Goal: Book appointment/travel/reservation

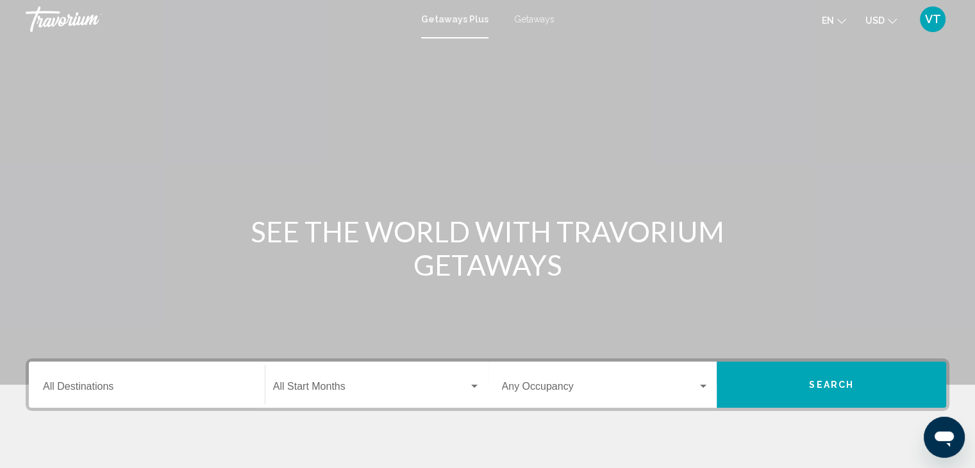
click at [118, 386] on input "Destination All Destinations" at bounding box center [147, 389] width 208 height 12
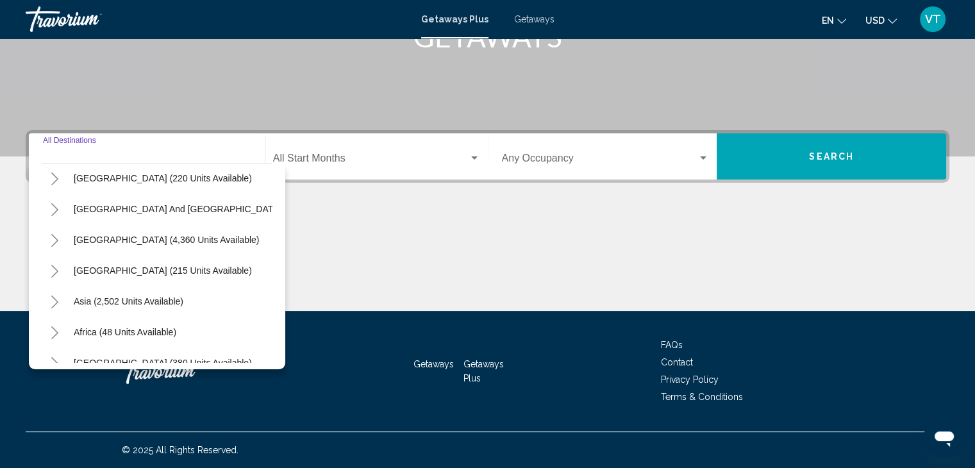
scroll to position [217, 0]
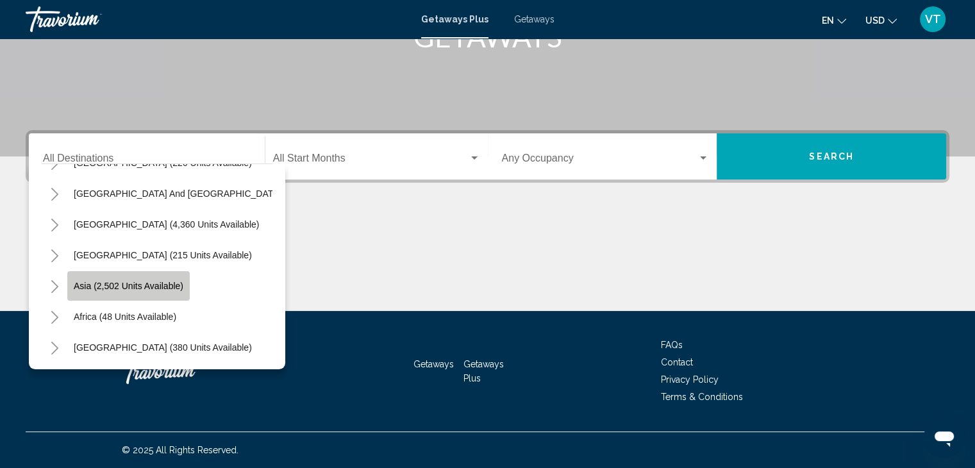
click at [113, 281] on span "Asia (2,502 units available)" at bounding box center [129, 286] width 110 height 10
type input "**********"
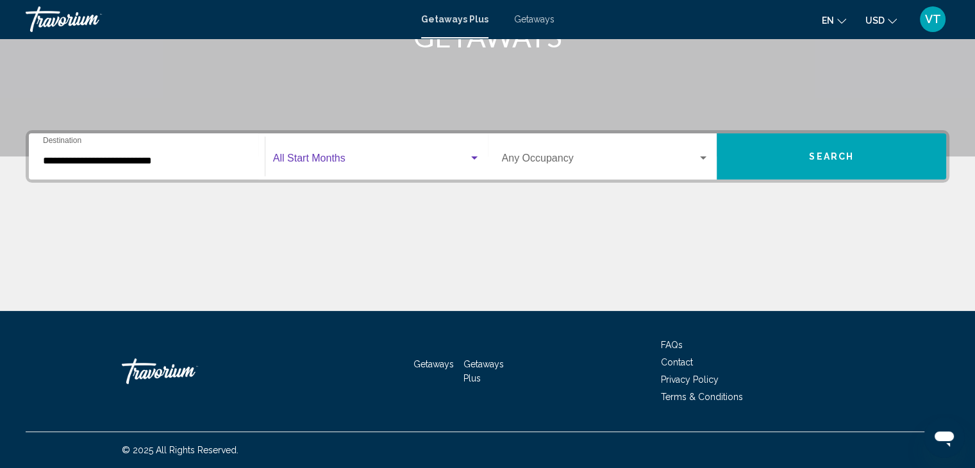
click at [303, 163] on span "Search widget" at bounding box center [371, 161] width 196 height 12
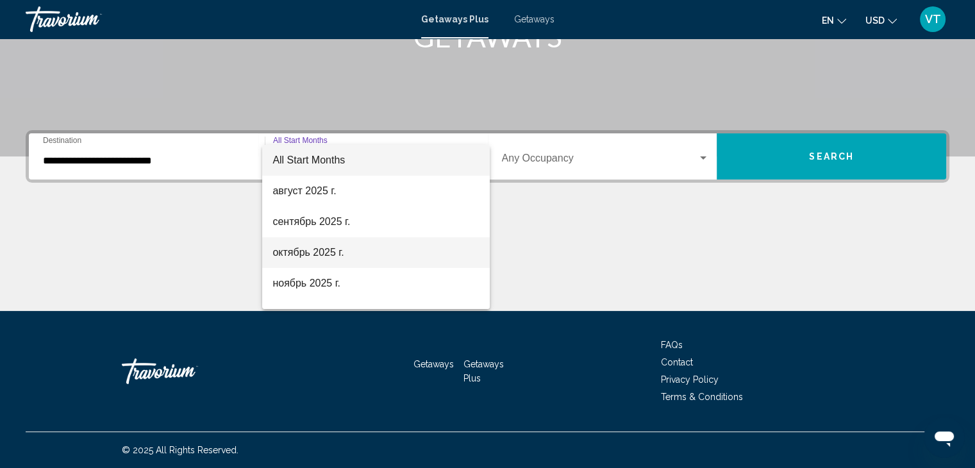
click at [304, 253] on span "октябрь 2025 г." at bounding box center [375, 252] width 207 height 31
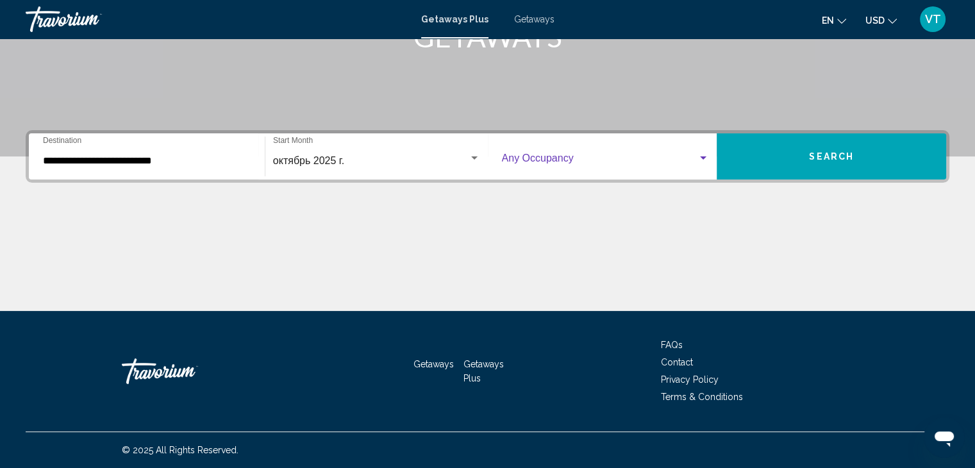
click at [514, 155] on span "Search widget" at bounding box center [600, 161] width 196 height 12
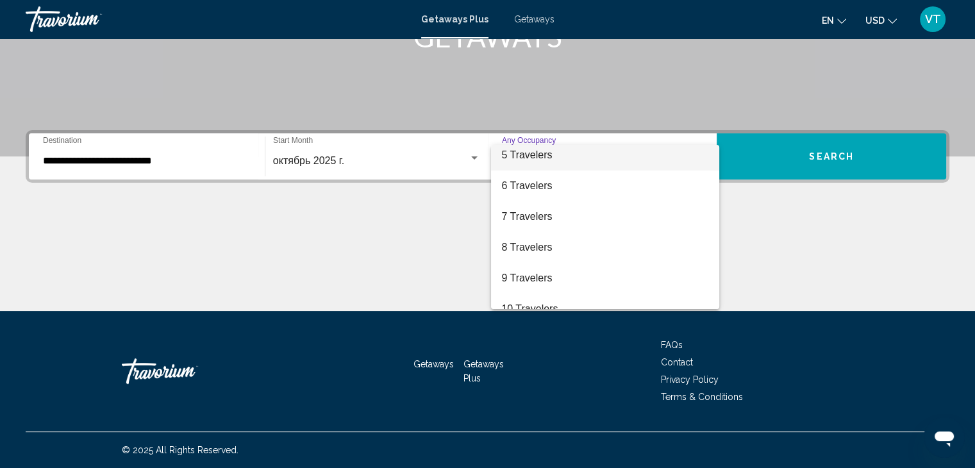
scroll to position [144, 0]
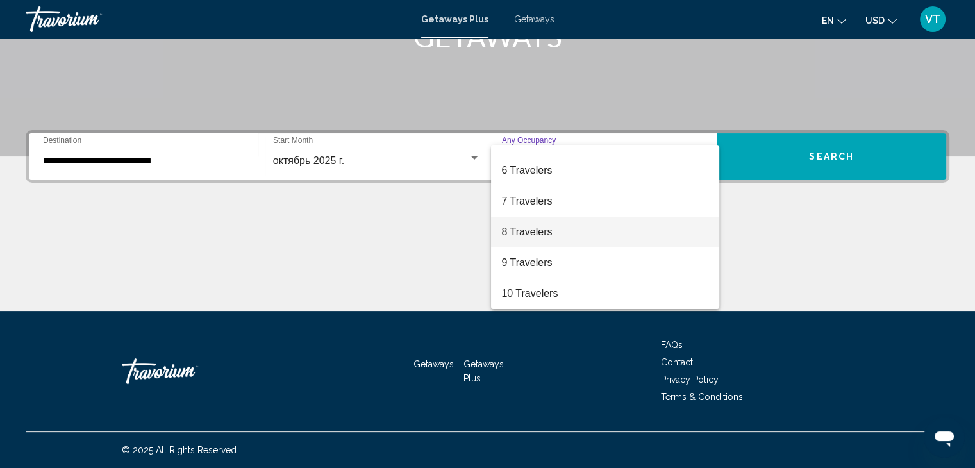
click at [545, 231] on span "8 Travelers" at bounding box center [605, 232] width 208 height 31
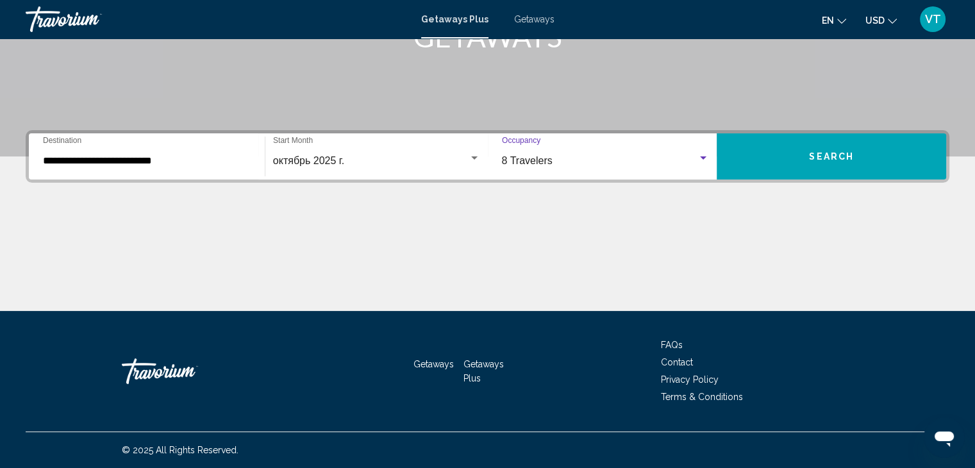
click at [853, 160] on span "Search" at bounding box center [831, 157] width 45 height 10
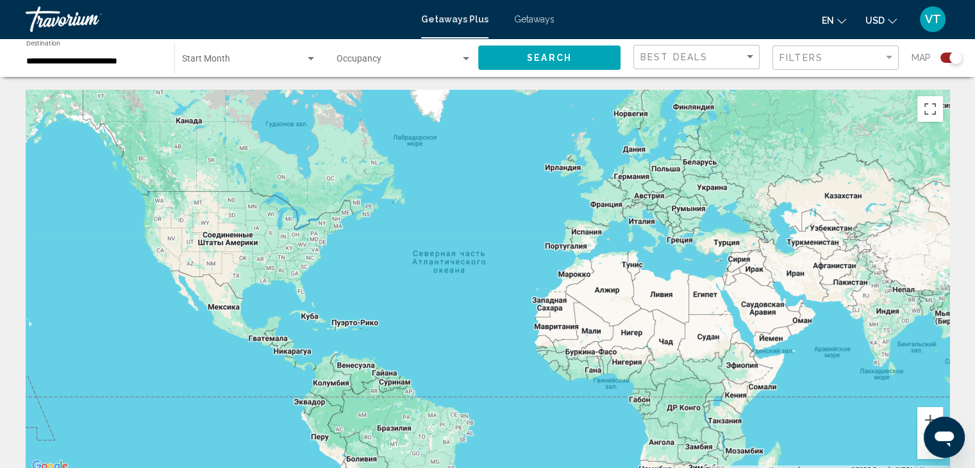
click at [230, 60] on span "Search widget" at bounding box center [243, 61] width 123 height 10
click at [230, 60] on span "All Start Months" at bounding box center [213, 61] width 64 height 10
click at [544, 67] on button "Search" at bounding box center [549, 58] width 142 height 24
click at [364, 52] on div "Occupancy Any Occupancy" at bounding box center [404, 57] width 135 height 35
click at [367, 60] on span "Any Occupancy" at bounding box center [368, 61] width 62 height 10
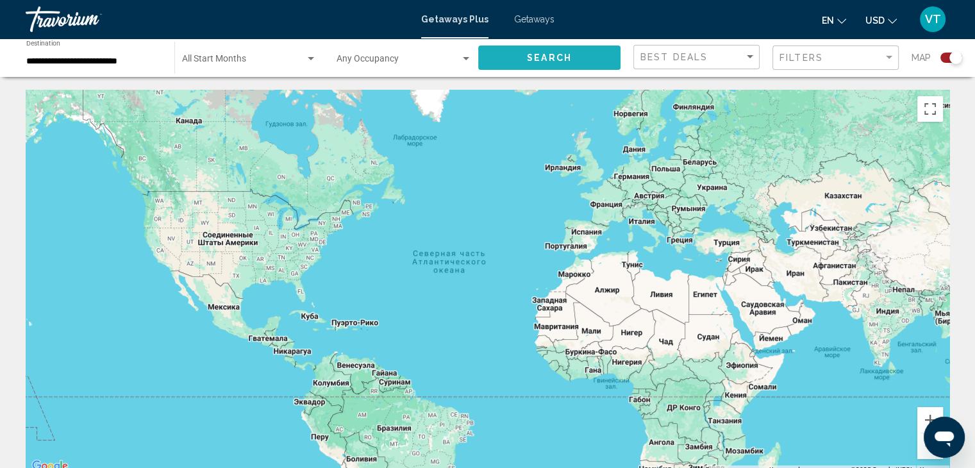
click at [526, 56] on button "Search" at bounding box center [549, 58] width 142 height 24
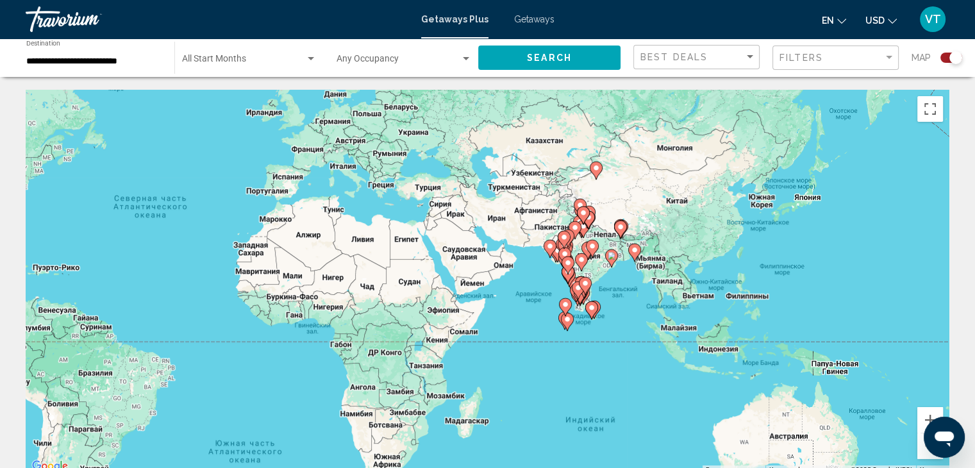
drag, startPoint x: 848, startPoint y: 269, endPoint x: 509, endPoint y: 203, distance: 345.3
click at [509, 203] on div "Чтобы активировать перетаскивание с помощью клавиатуры, нажмите Alt + Ввод. Пос…" at bounding box center [488, 282] width 924 height 385
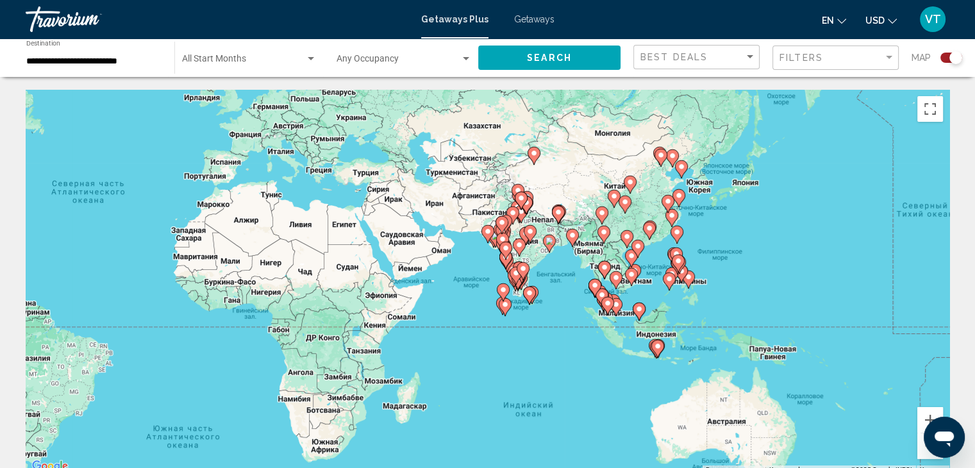
click at [603, 268] on image "Main content" at bounding box center [605, 267] width 8 height 8
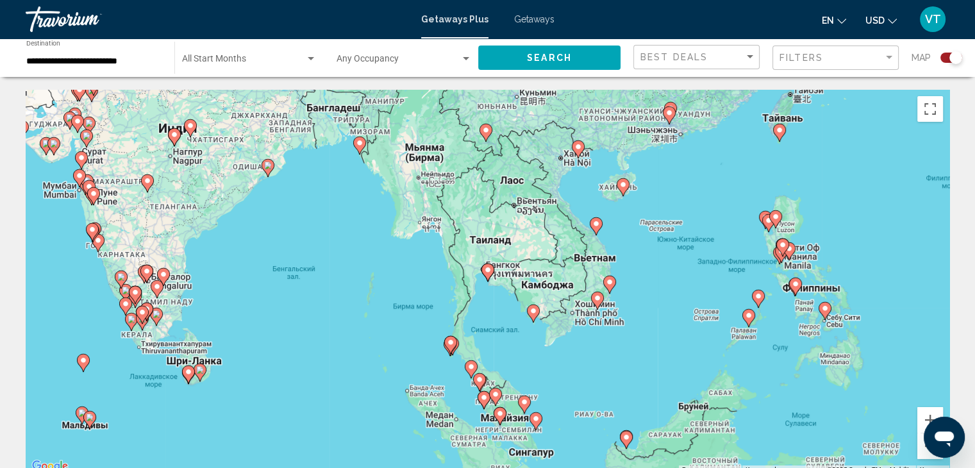
click at [487, 272] on image "Main content" at bounding box center [488, 270] width 8 height 8
type input "**********"
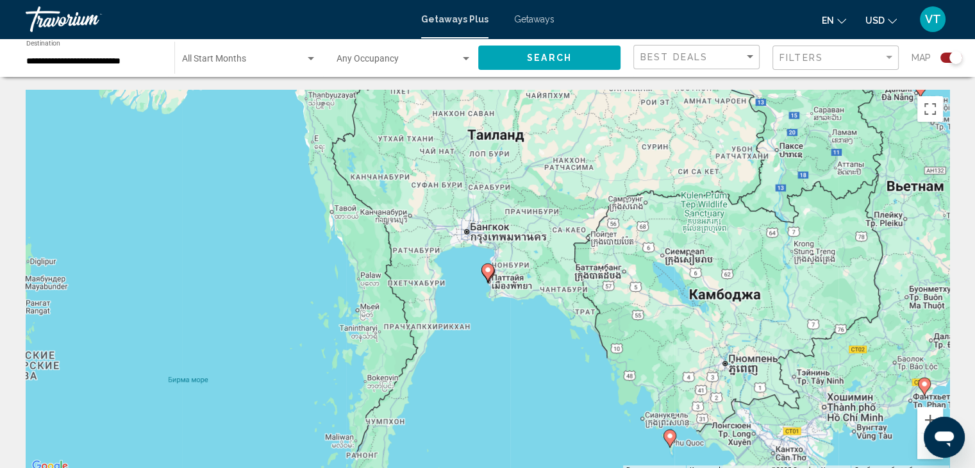
click at [487, 272] on image "Main content" at bounding box center [488, 270] width 8 height 8
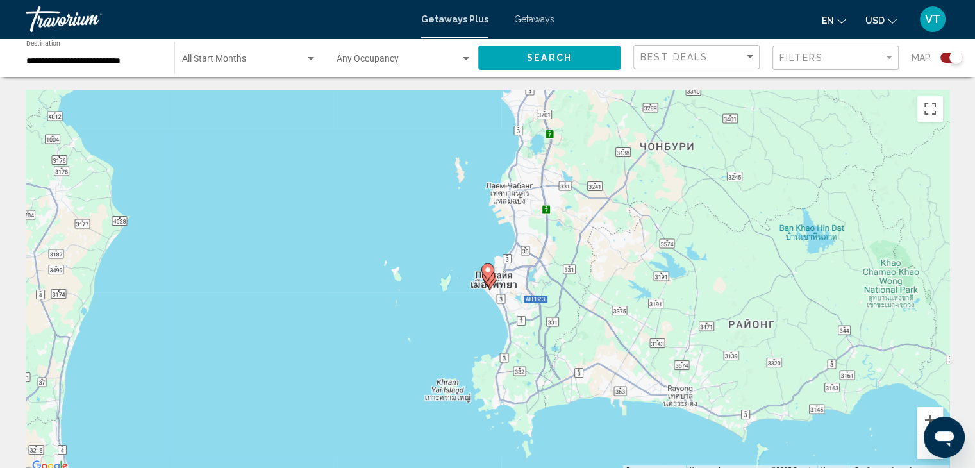
click at [487, 272] on image "Main content" at bounding box center [488, 270] width 8 height 8
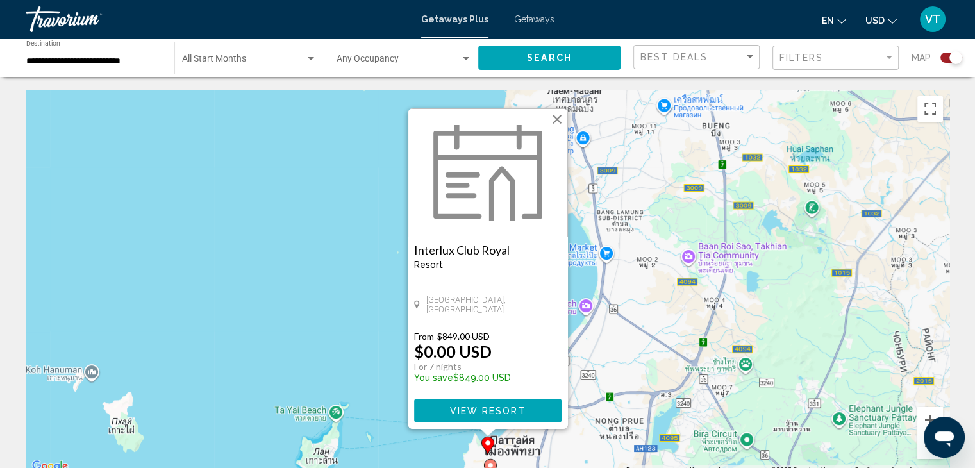
scroll to position [128, 0]
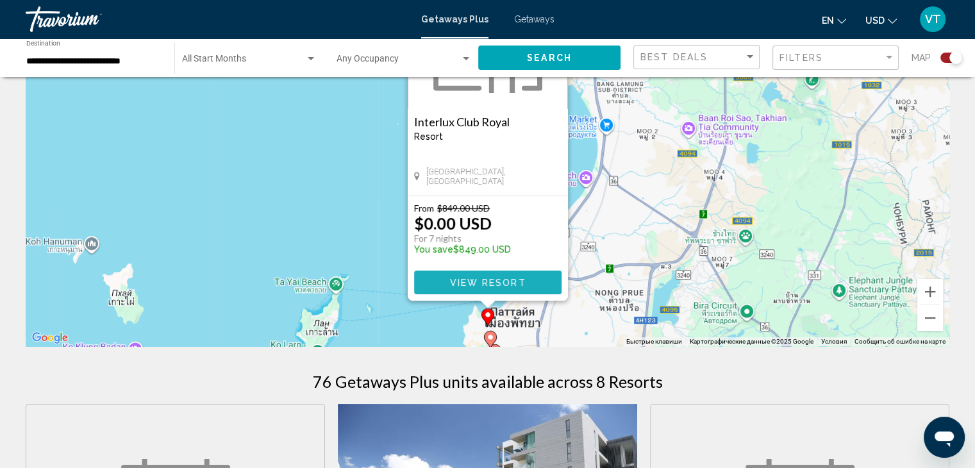
click at [477, 285] on span "View Resort" at bounding box center [487, 283] width 76 height 10
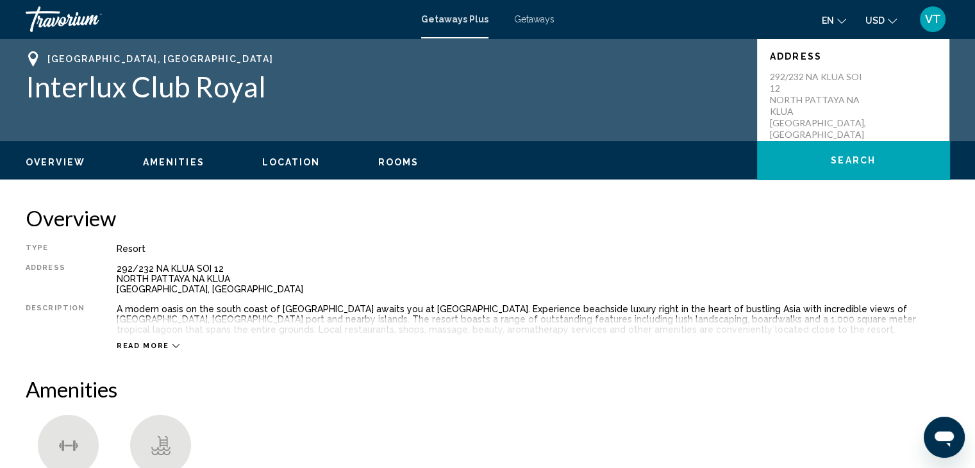
click at [156, 347] on span "Read more" at bounding box center [143, 346] width 53 height 8
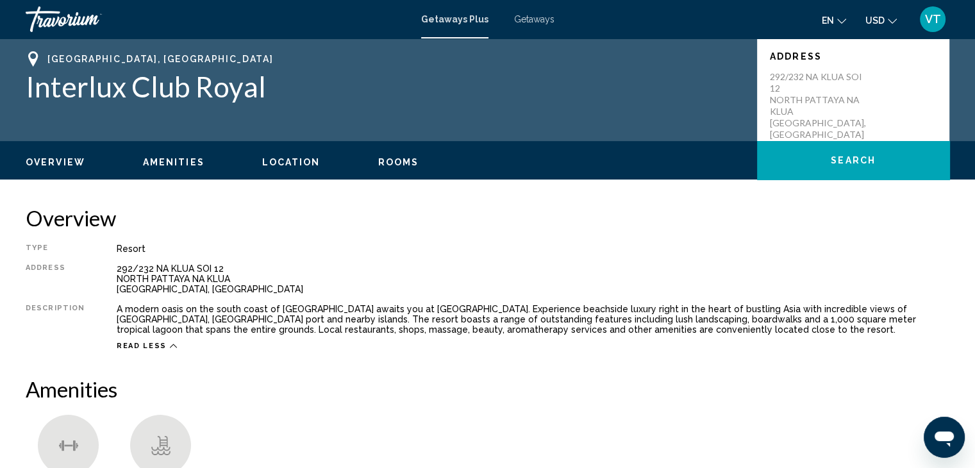
click at [835, 13] on button "en English Español Français Italiano Português русский" at bounding box center [834, 20] width 24 height 19
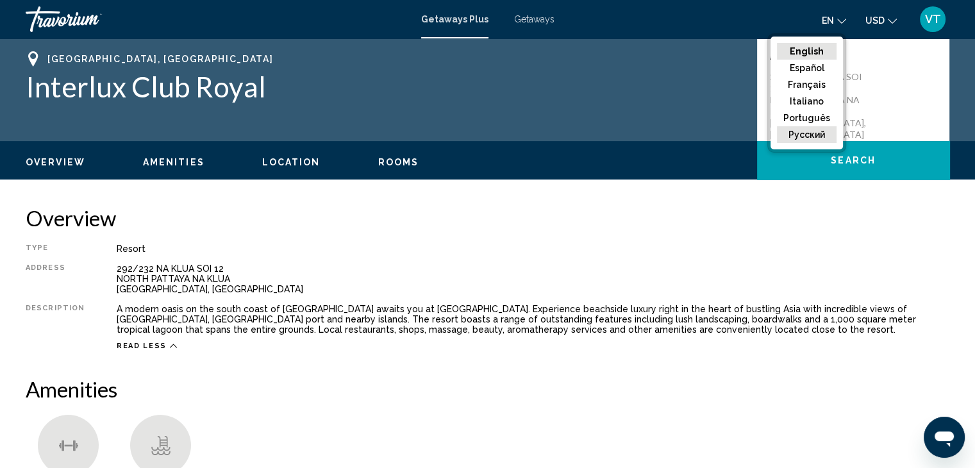
click at [797, 137] on button "русский" at bounding box center [807, 134] width 60 height 17
